Goal: Book appointment/travel/reservation

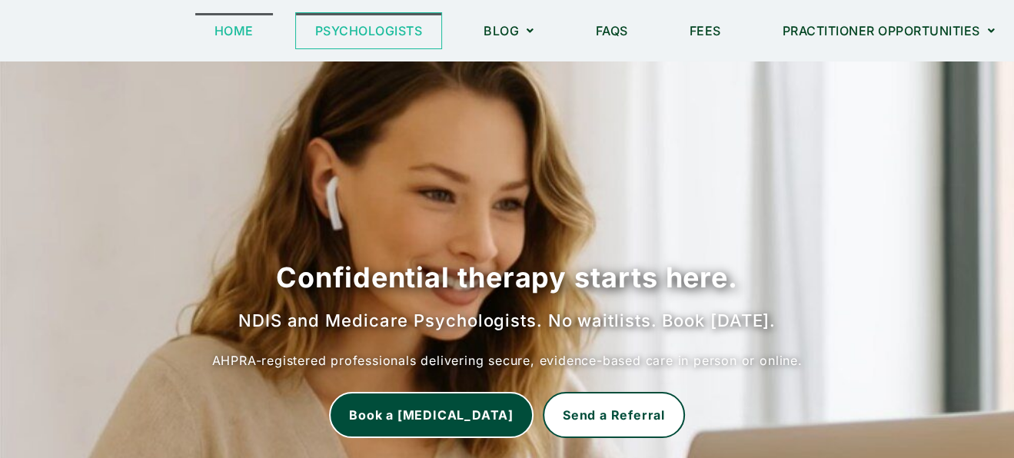
click at [400, 32] on link "Psychologists" at bounding box center [369, 30] width 146 height 35
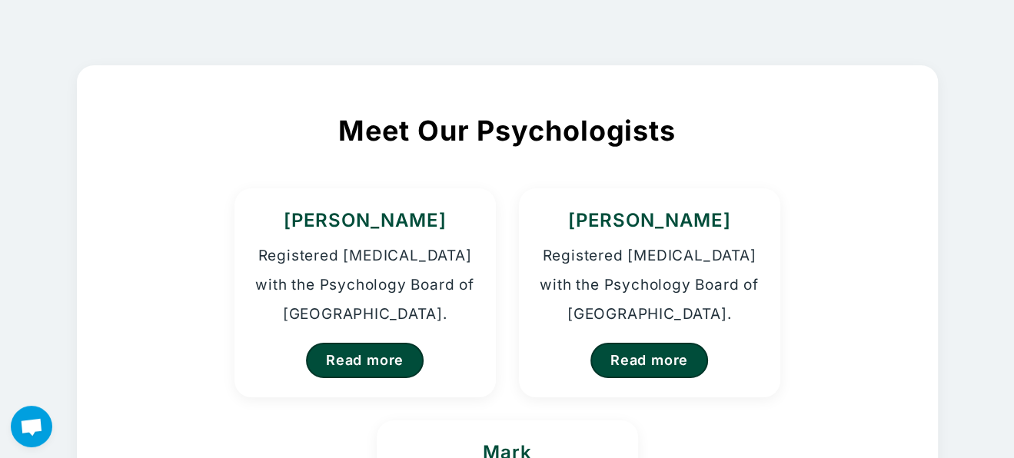
scroll to position [153, 0]
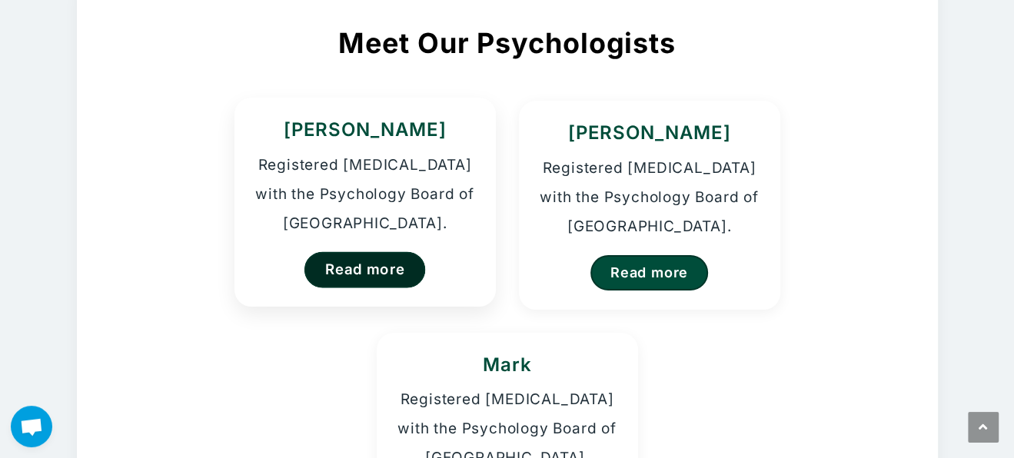
click at [385, 264] on link "Read more" at bounding box center [364, 269] width 121 height 36
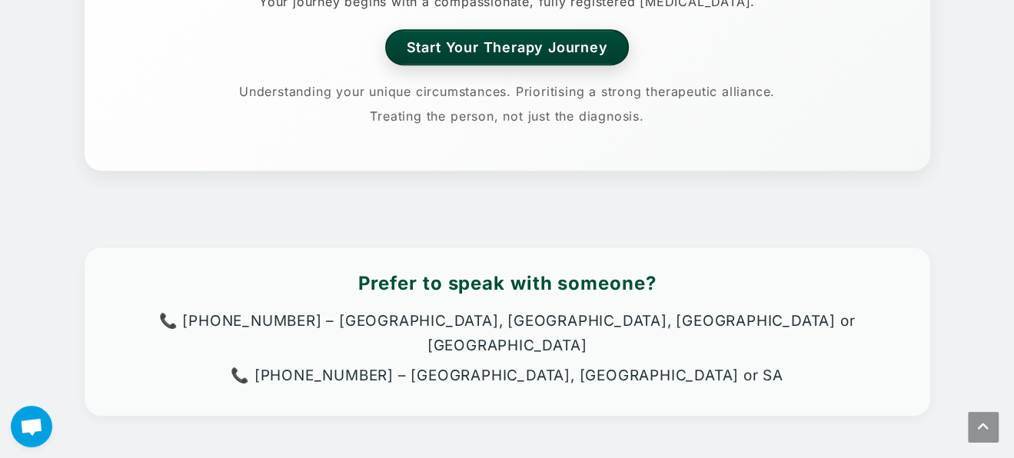
scroll to position [845, 0]
